Goal: Transaction & Acquisition: Purchase product/service

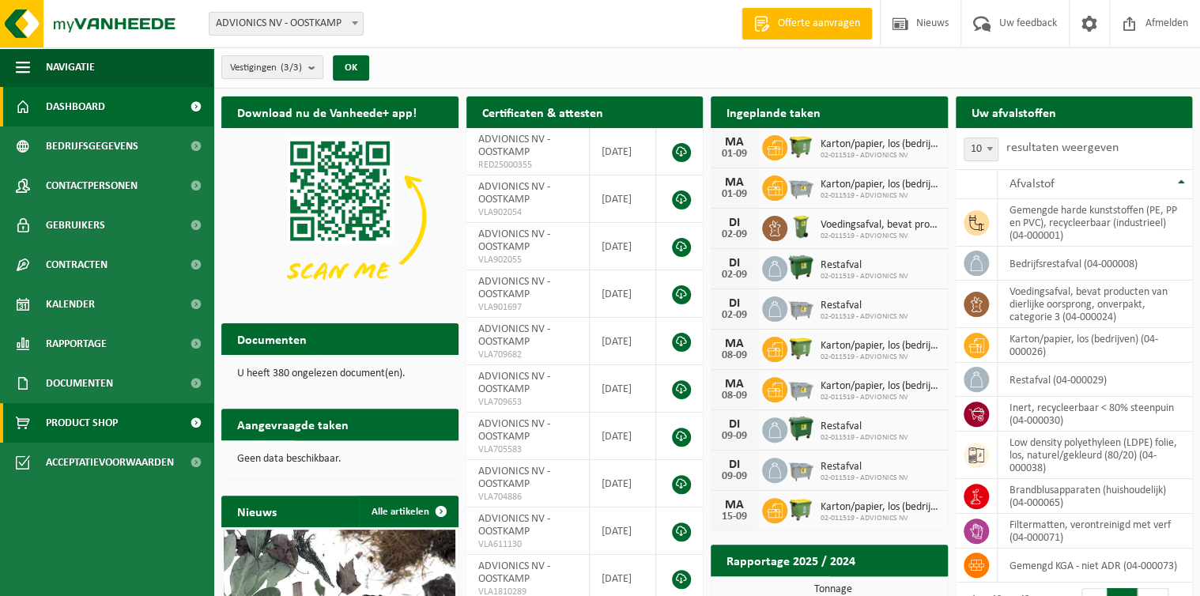
click at [83, 427] on span "Product Shop" at bounding box center [82, 423] width 72 height 40
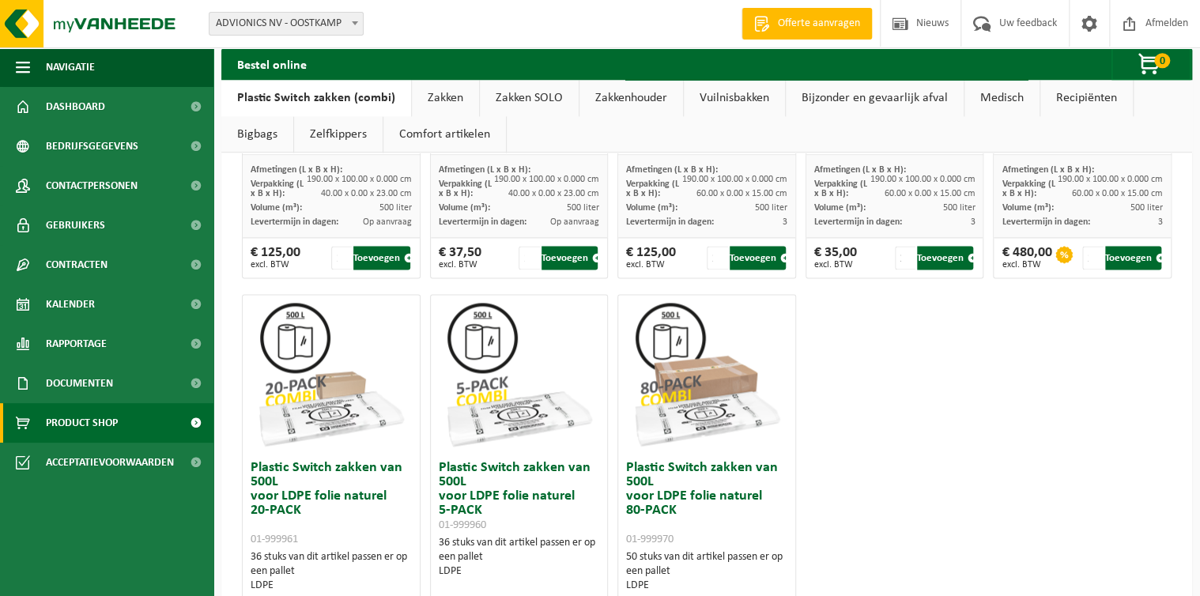
scroll to position [651, 0]
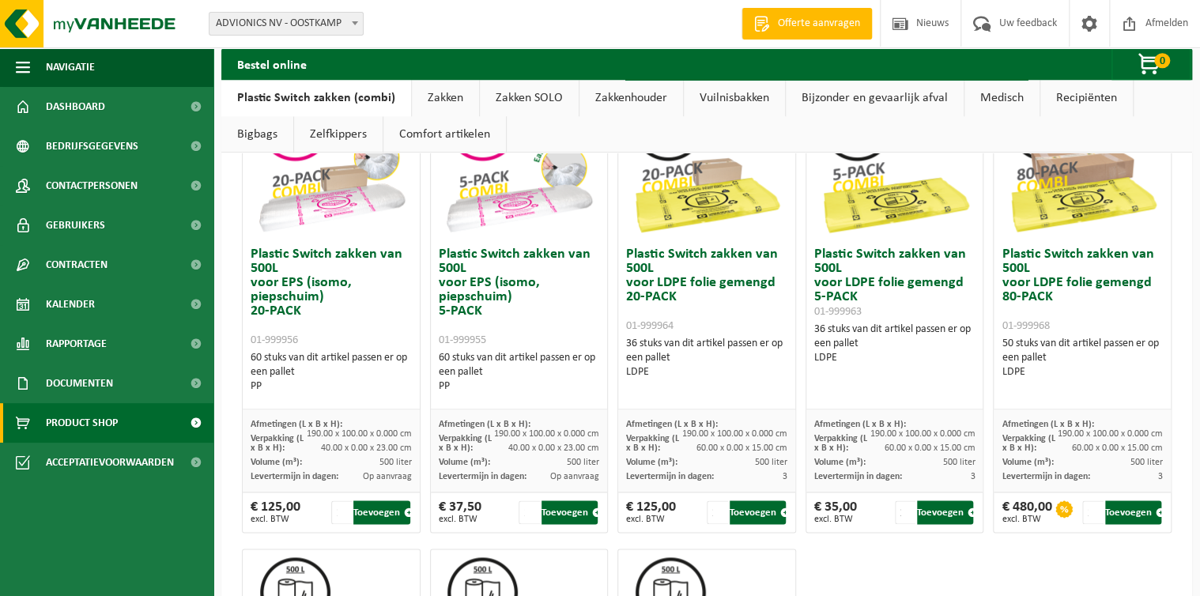
click at [250, 138] on link "Bigbags" at bounding box center [257, 134] width 72 height 36
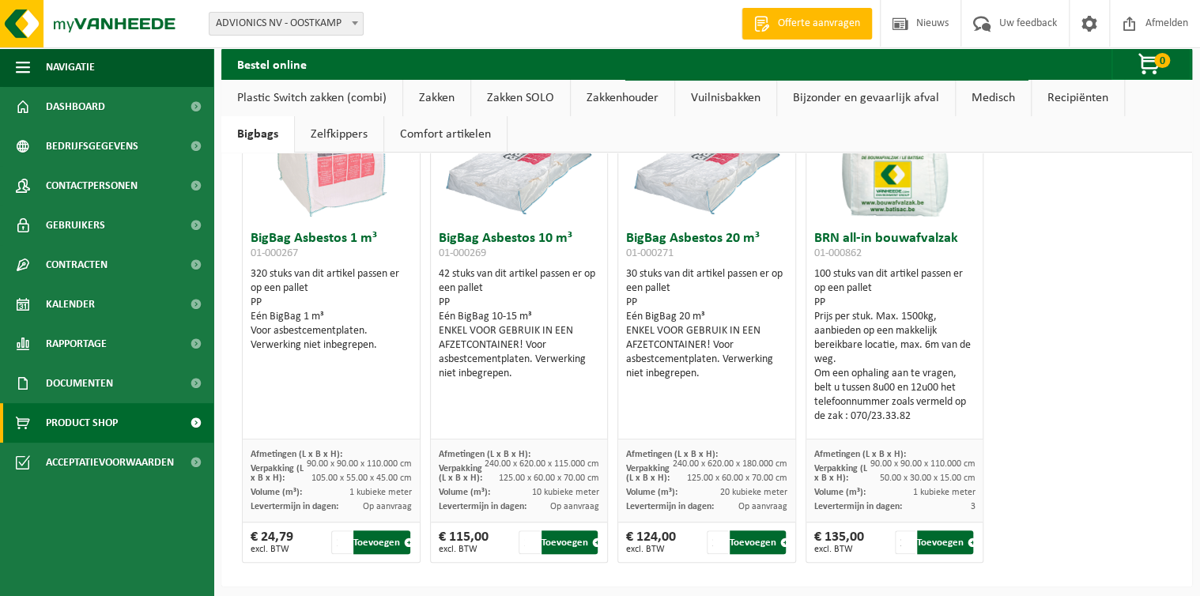
scroll to position [125, 0]
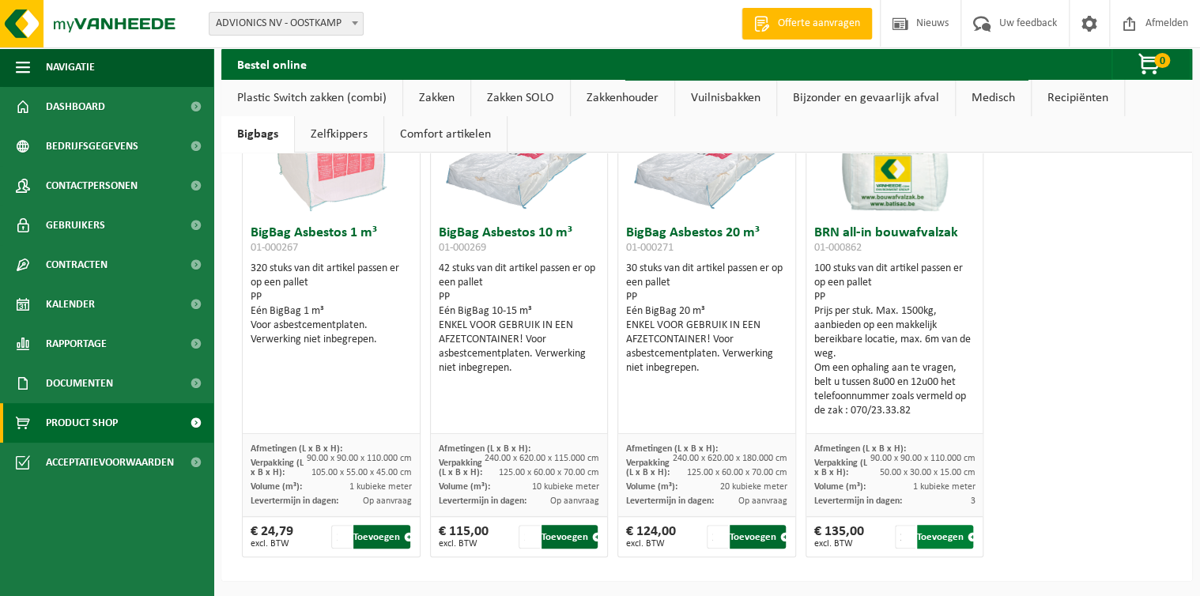
click at [949, 541] on button "Toevoegen" at bounding box center [945, 537] width 56 height 24
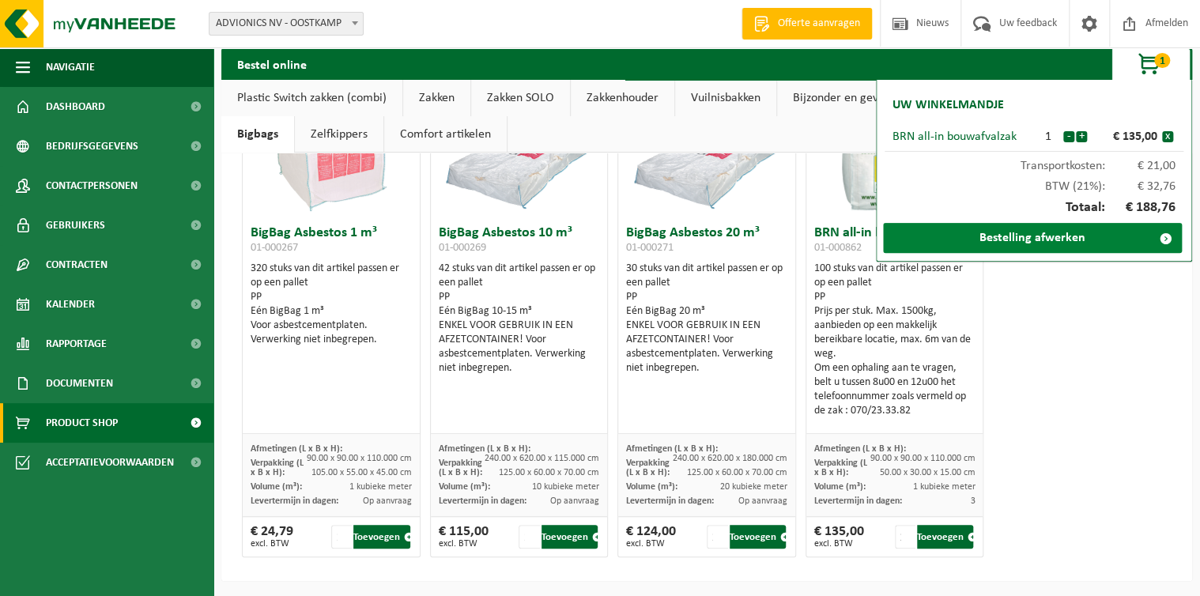
click at [1098, 239] on link "Bestelling afwerken" at bounding box center [1032, 238] width 299 height 30
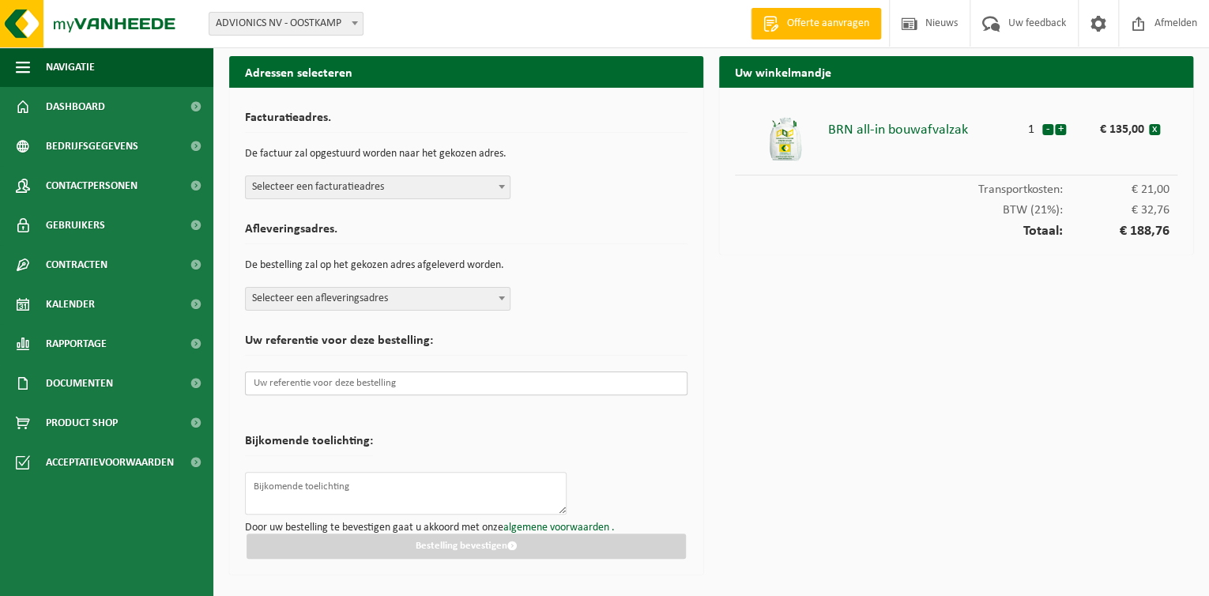
click at [521, 384] on input "text" at bounding box center [466, 384] width 443 height 24
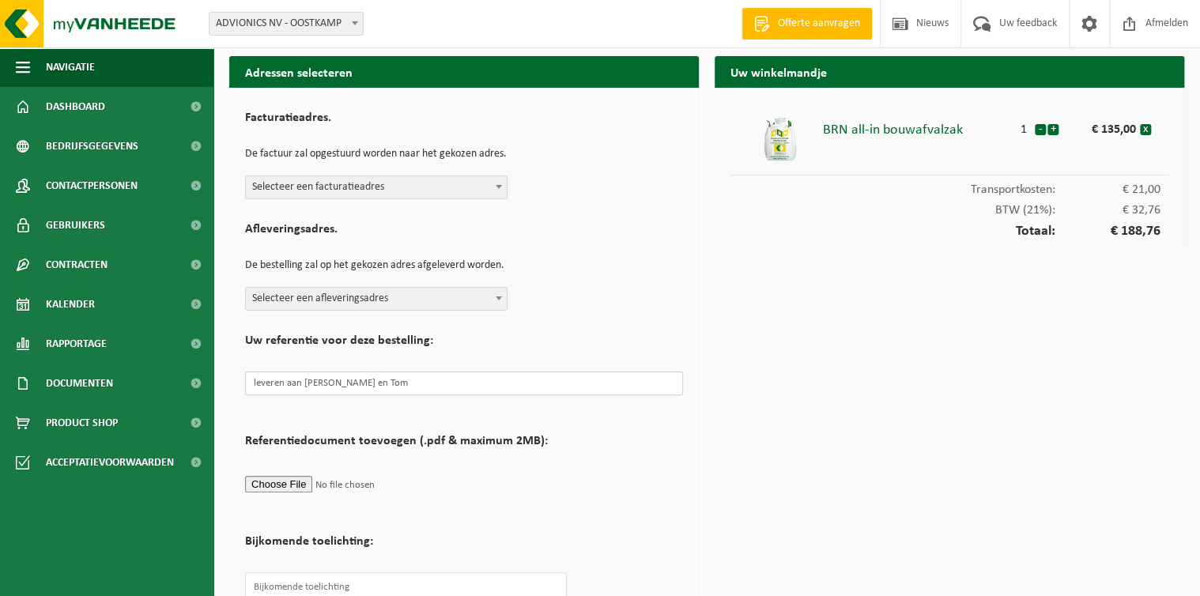
click at [259, 386] on input "leveren aan Matthew en Tom" at bounding box center [464, 384] width 438 height 24
drag, startPoint x: 422, startPoint y: 382, endPoint x: 0, endPoint y: 370, distance: 422.3
click at [0, 365] on html "Vestiging: ADVIONICS NV - OOSTKAMP ADVIONICS - OOSTKAMP ADVIONICS NV - OOSTKAMP…" at bounding box center [600, 298] width 1200 height 596
type input "Besteld Wim Wijffels"
click at [419, 190] on span "Selecteer een facturatieadres" at bounding box center [376, 187] width 261 height 22
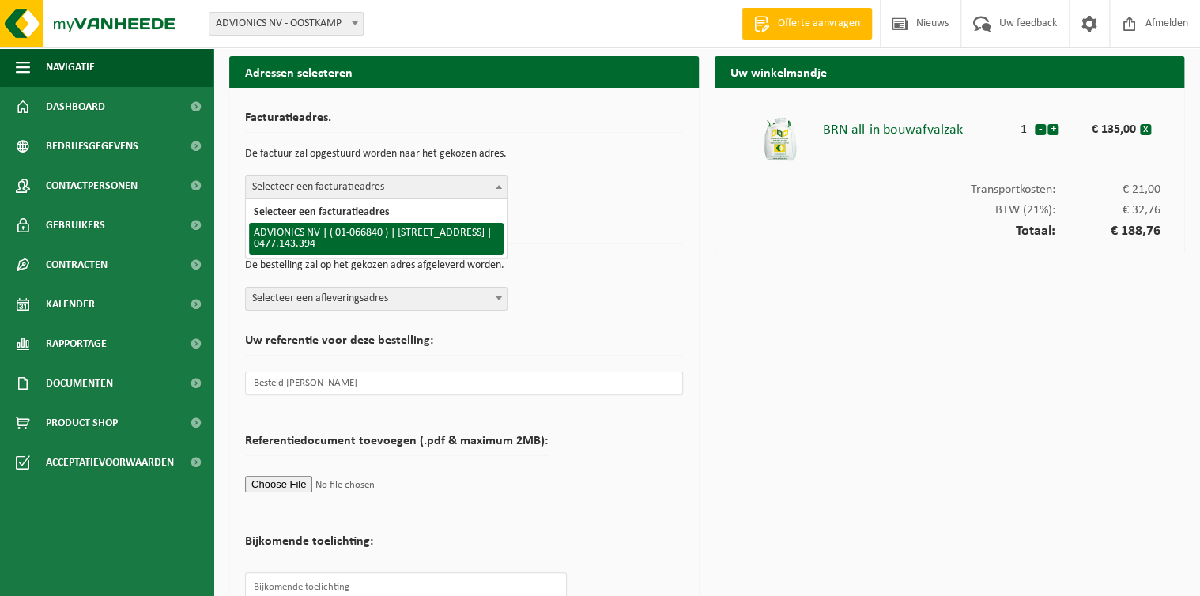
select select "8475"
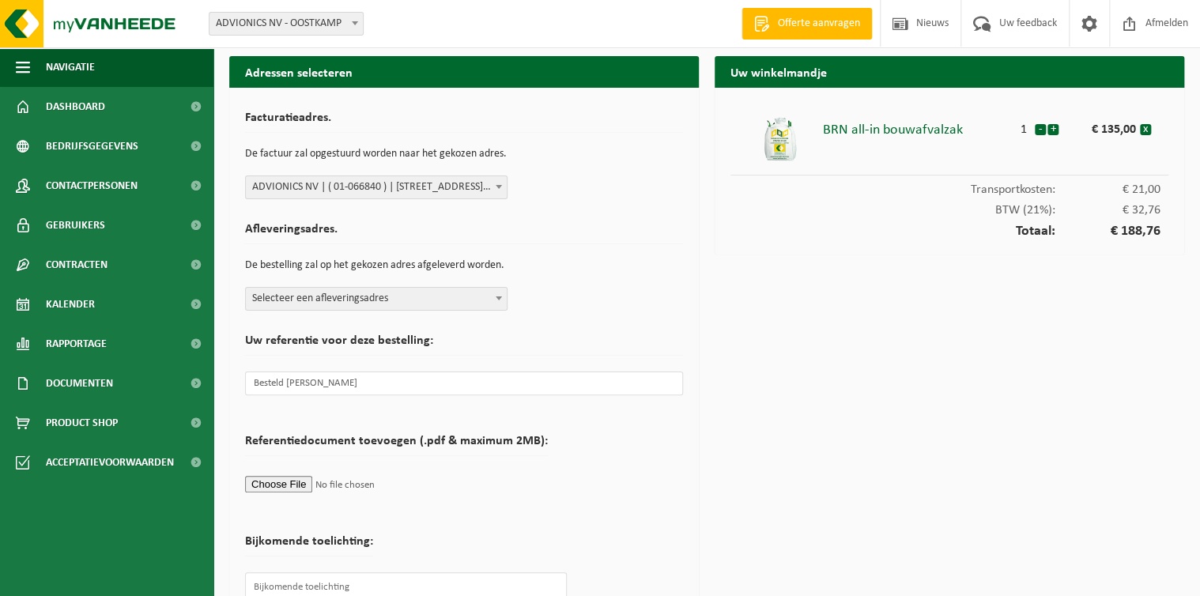
click at [413, 300] on span "Selecteer een afleveringsadres" at bounding box center [376, 299] width 261 height 22
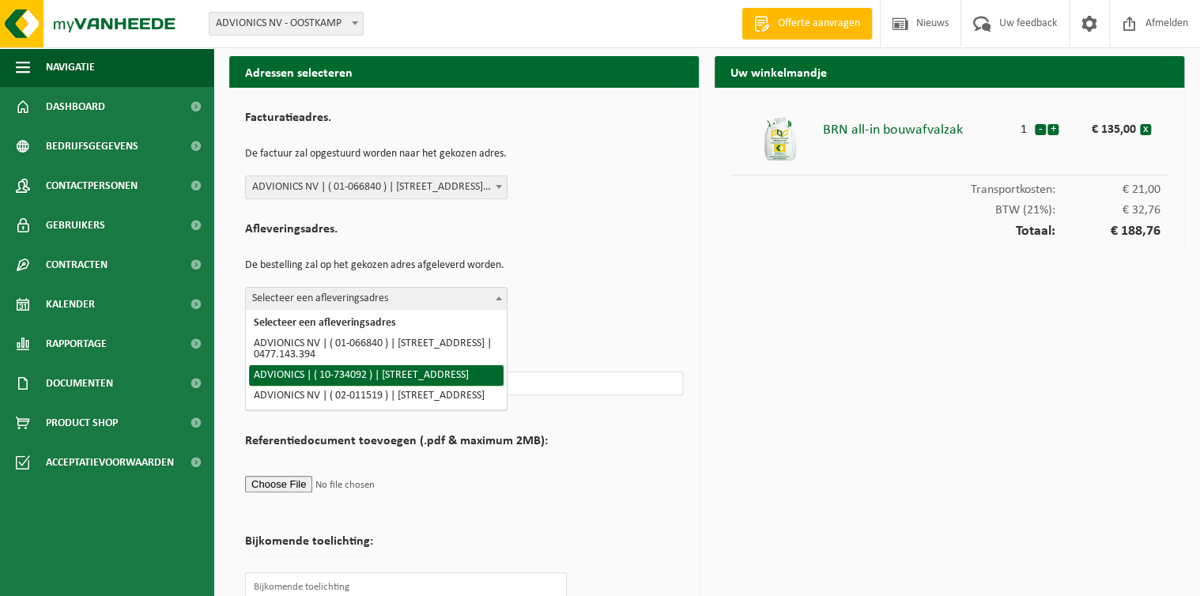
select select "8518"
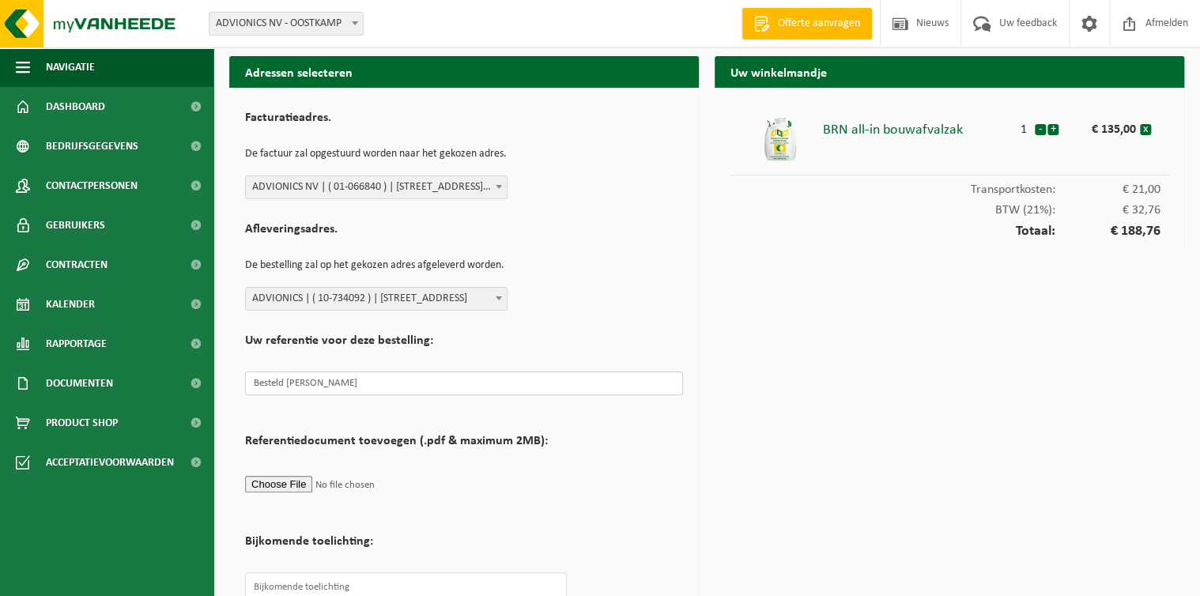
click at [431, 378] on input "Besteld Wim Wijffels" at bounding box center [464, 384] width 438 height 24
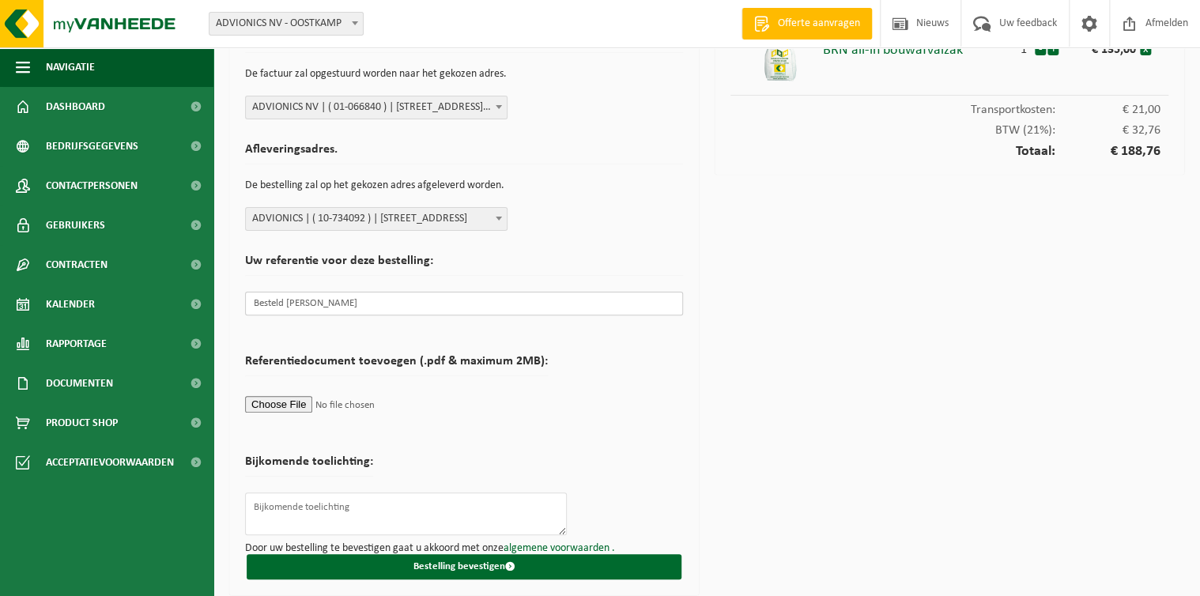
scroll to position [84, 0]
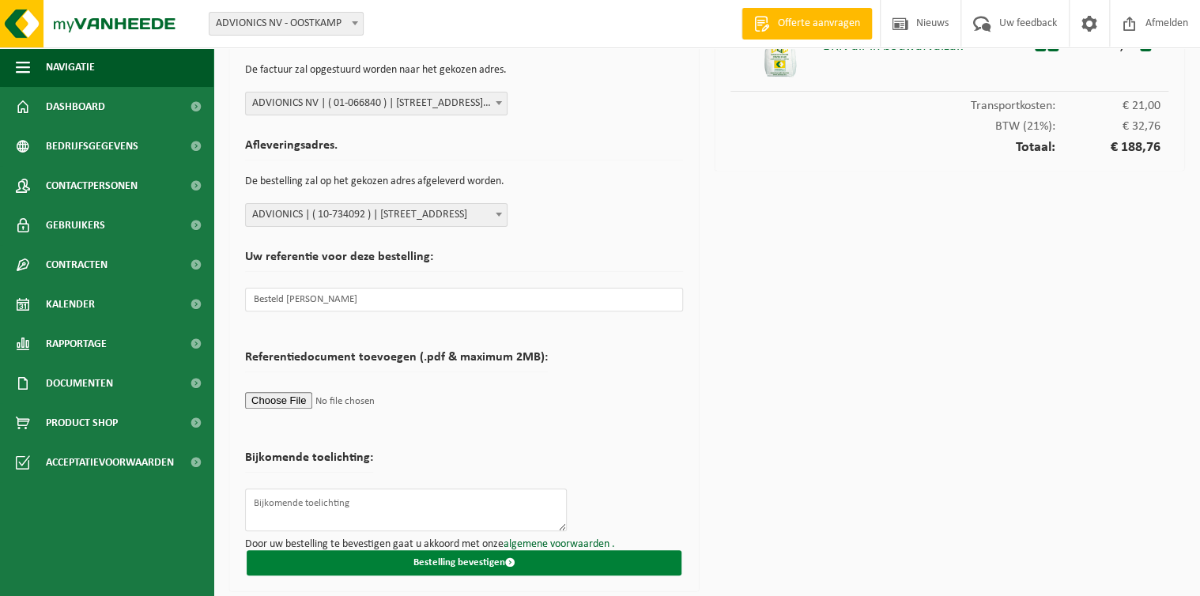
click at [417, 561] on button "Bestelling bevestigen" at bounding box center [464, 562] width 435 height 25
